Goal: Task Accomplishment & Management: Use online tool/utility

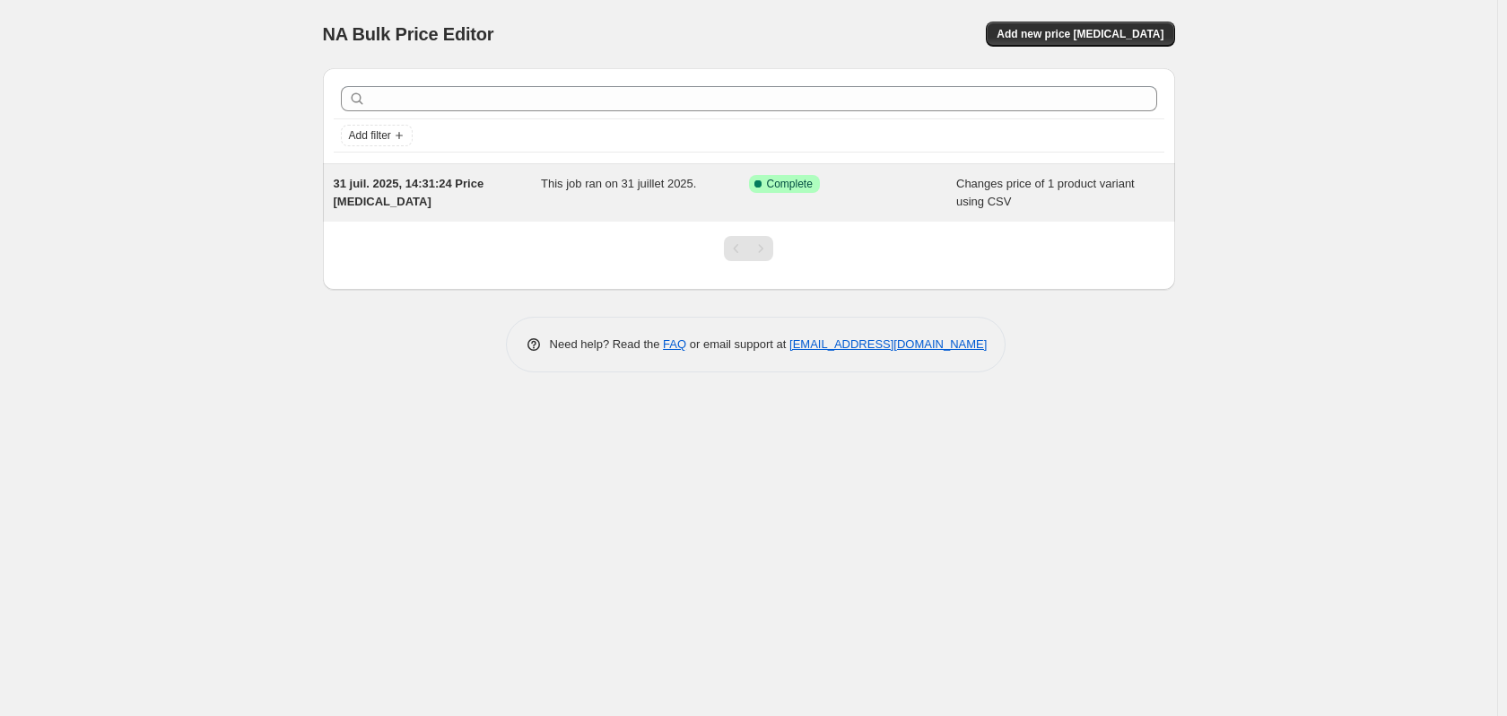
click at [646, 188] on span "This job ran on 31 juillet 2025." at bounding box center [618, 183] width 155 height 13
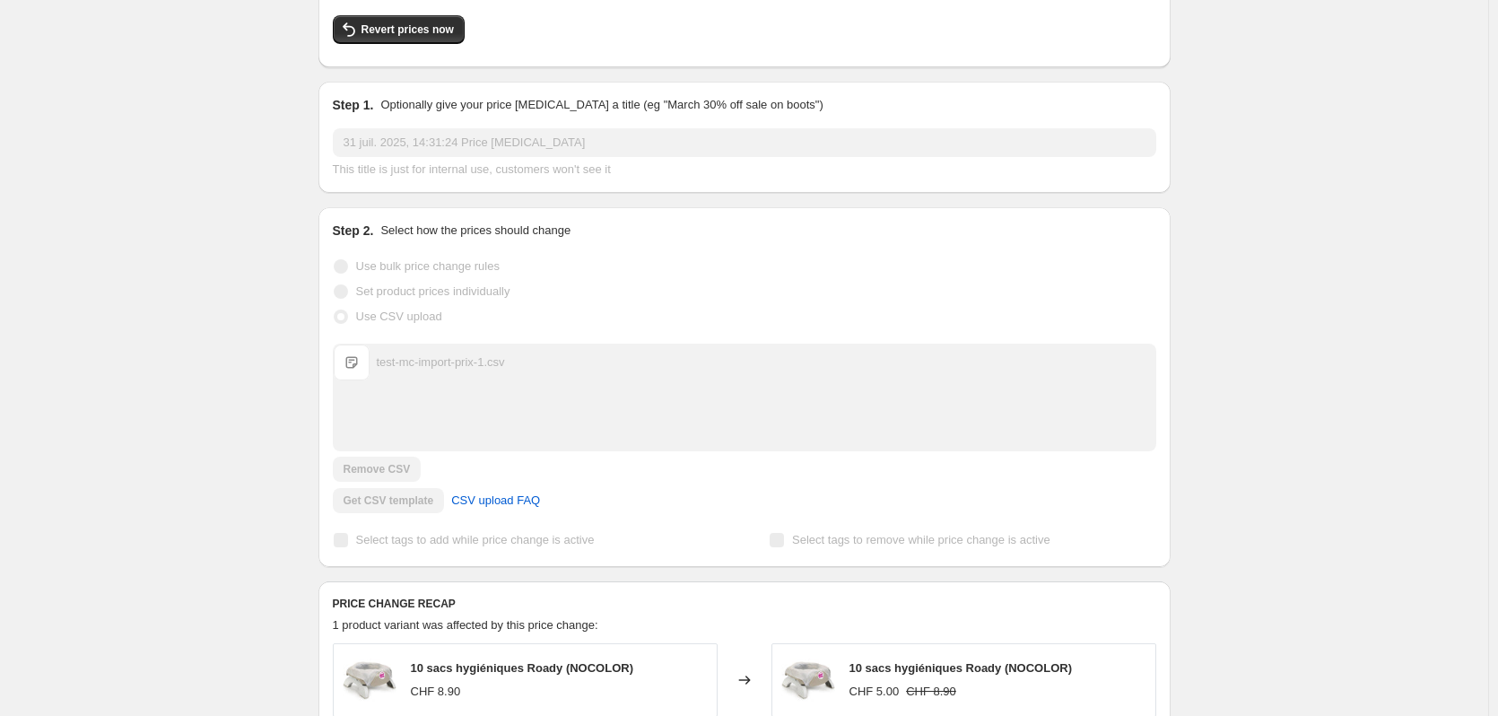
scroll to position [359, 0]
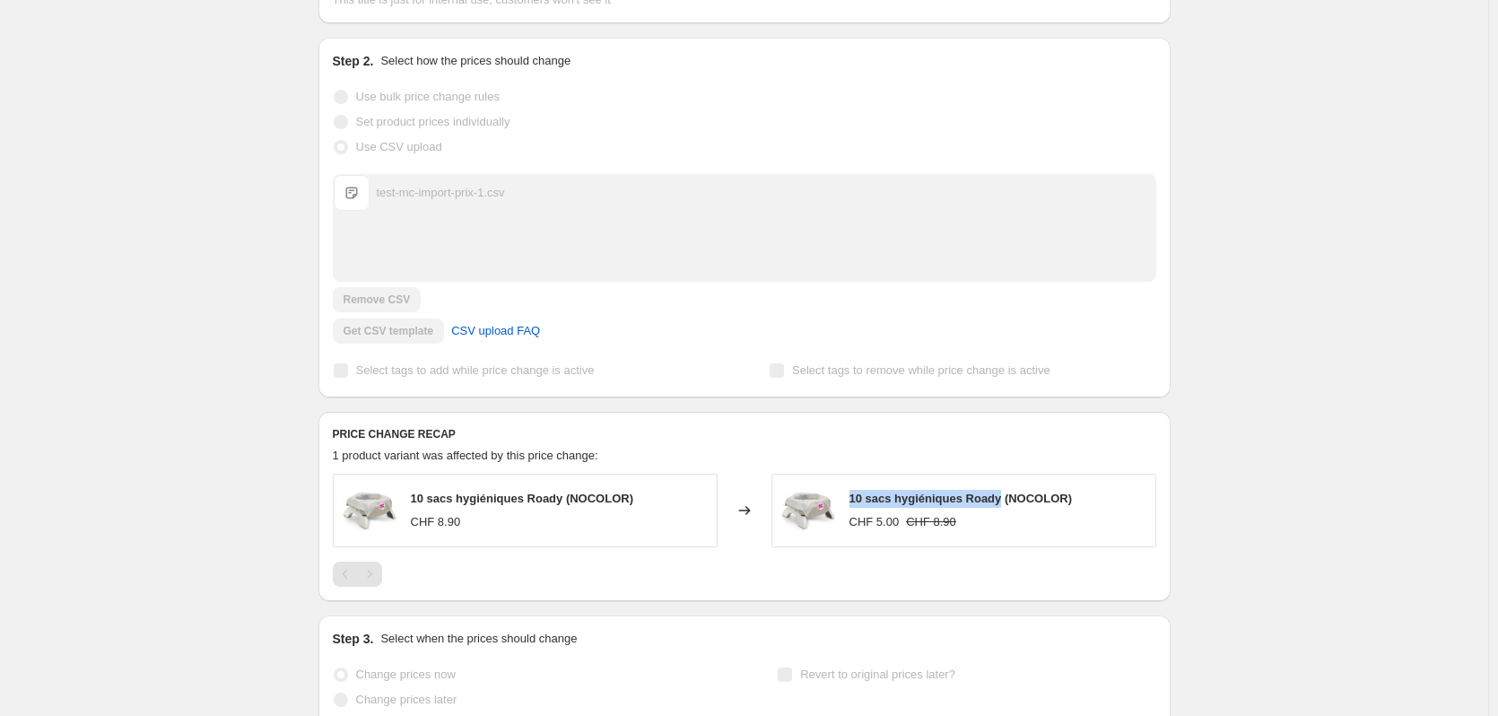
drag, startPoint x: 854, startPoint y: 464, endPoint x: 999, endPoint y: 465, distance: 145.3
click at [999, 492] on span "10 sacs hygiéniques Roady (NOCOLOR)" at bounding box center [961, 498] width 223 height 13
copy span "10 sacs hygiéniques Roady"
